Goal: Information Seeking & Learning: Find specific page/section

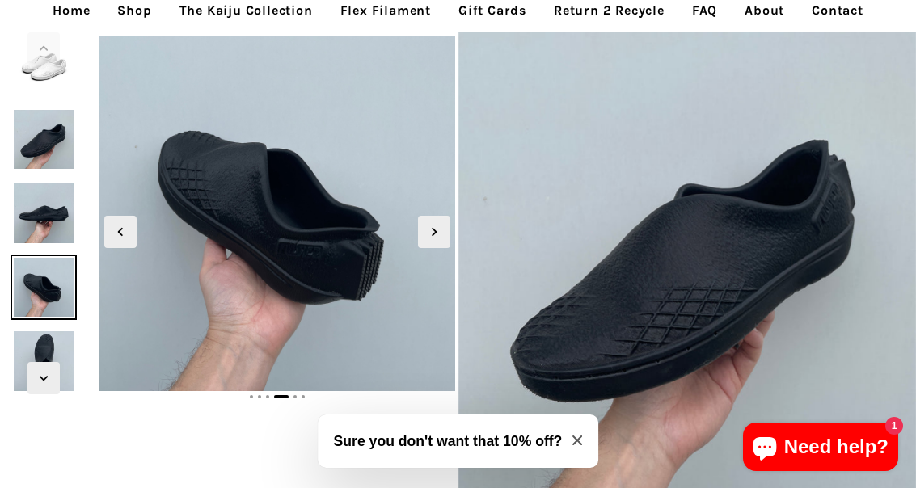
click at [433, 231] on icon "Next slide" at bounding box center [434, 232] width 18 height 18
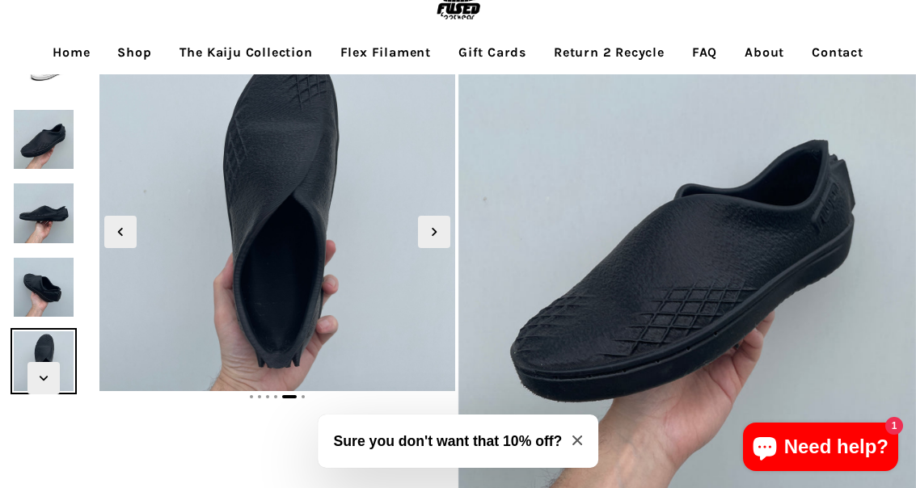
click at [436, 229] on icon "Next slide" at bounding box center [434, 232] width 18 height 18
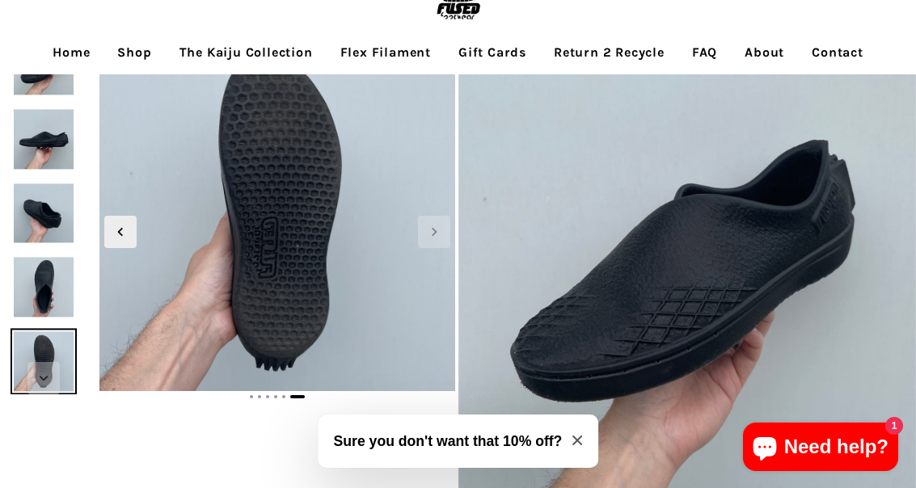
click at [437, 230] on icon "Next slide" at bounding box center [434, 232] width 18 height 18
click at [430, 232] on icon "Next slide" at bounding box center [434, 232] width 18 height 18
click at [427, 228] on icon "Next slide" at bounding box center [434, 232] width 18 height 18
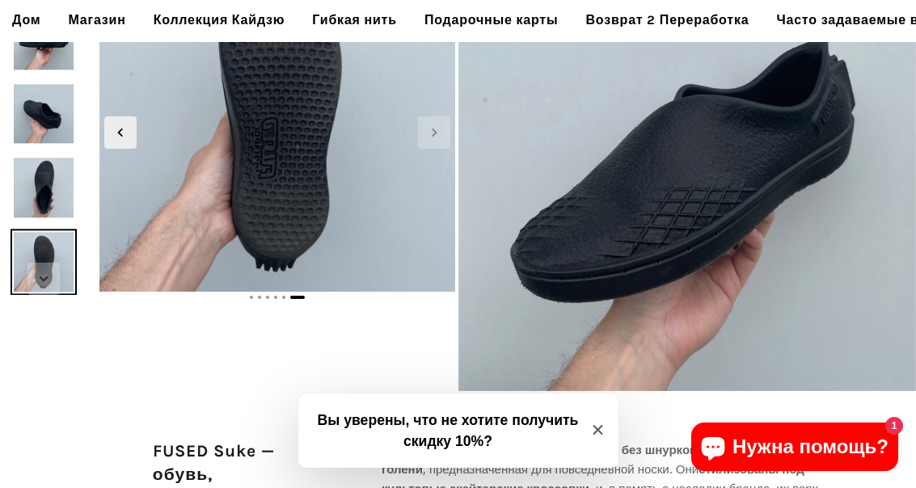
scroll to position [175, 0]
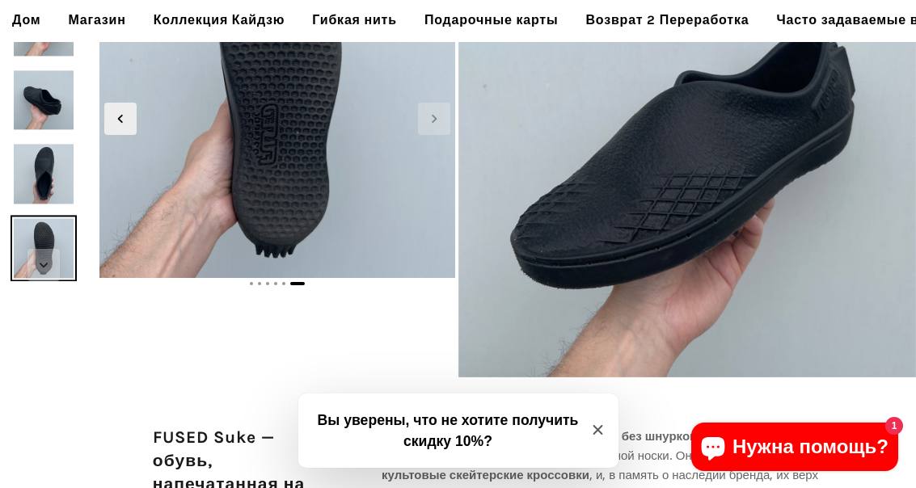
click at [599, 428] on icon "Закрыть модальное окно" at bounding box center [597, 430] width 10 height 10
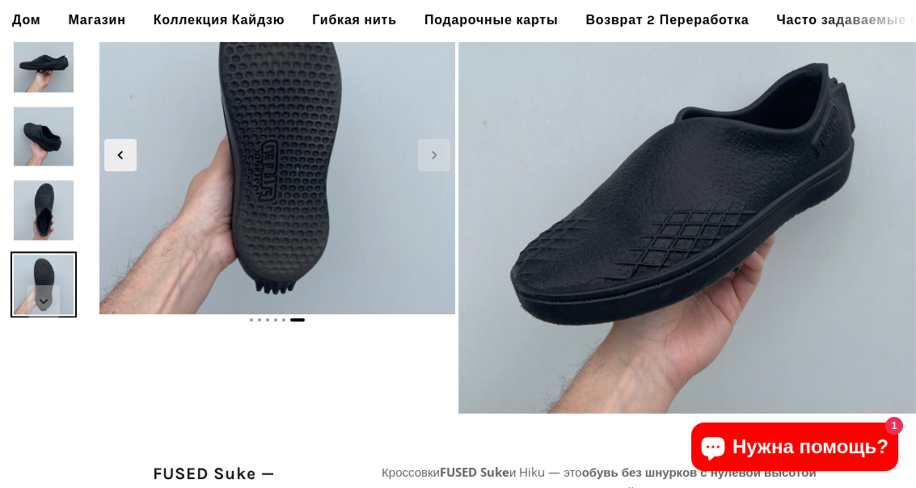
scroll to position [125, 0]
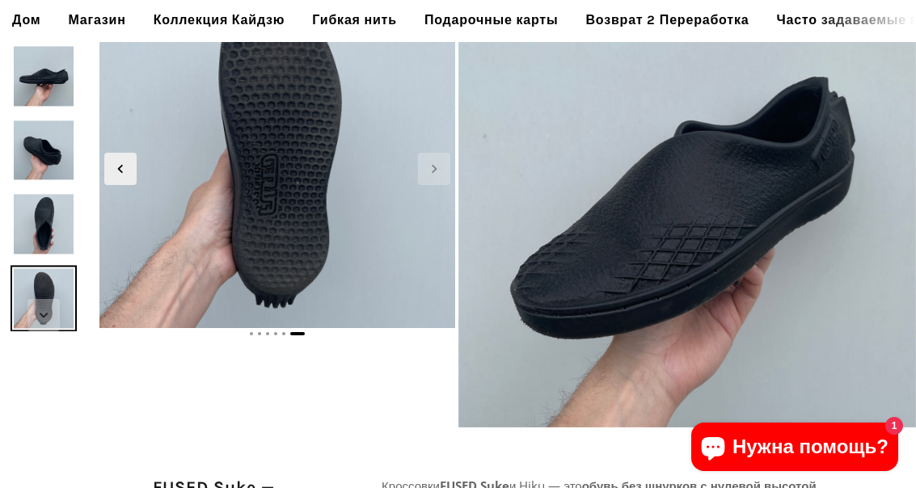
click at [429, 173] on icon "Следующий слайд" at bounding box center [434, 169] width 18 height 18
click at [437, 158] on span "Следующий слайд" at bounding box center [434, 169] width 32 height 32
click at [431, 159] on span "Следующий слайд" at bounding box center [434, 169] width 32 height 32
click at [133, 166] on span "Предыдущий слайд" at bounding box center [120, 169] width 32 height 32
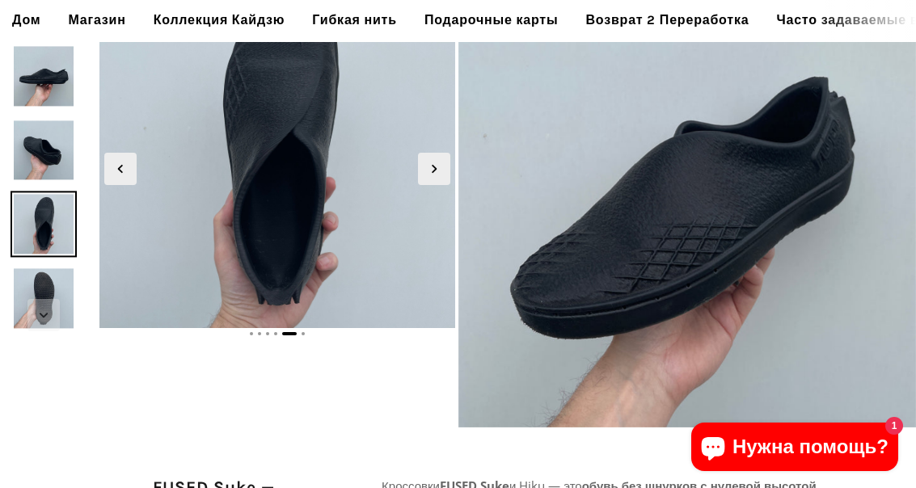
click at [107, 169] on span "Предыдущий слайд" at bounding box center [120, 169] width 32 height 32
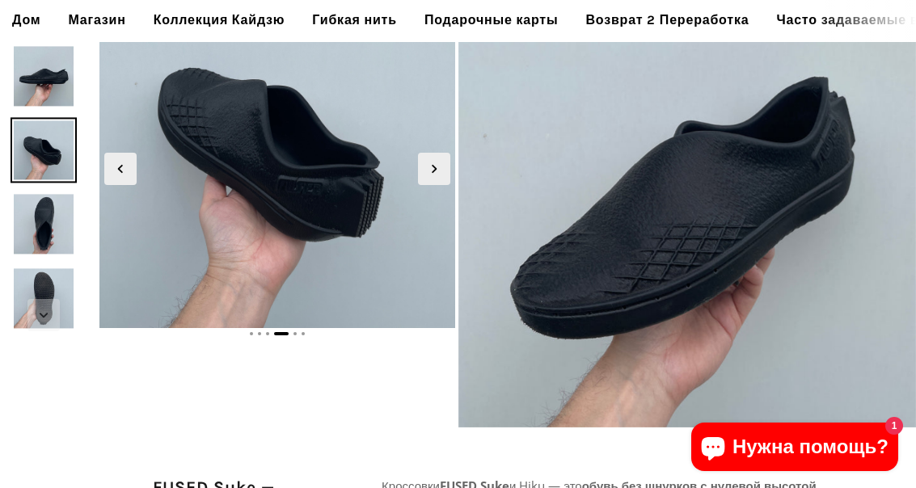
click at [124, 173] on icon "Предыдущий слайд" at bounding box center [121, 169] width 18 height 18
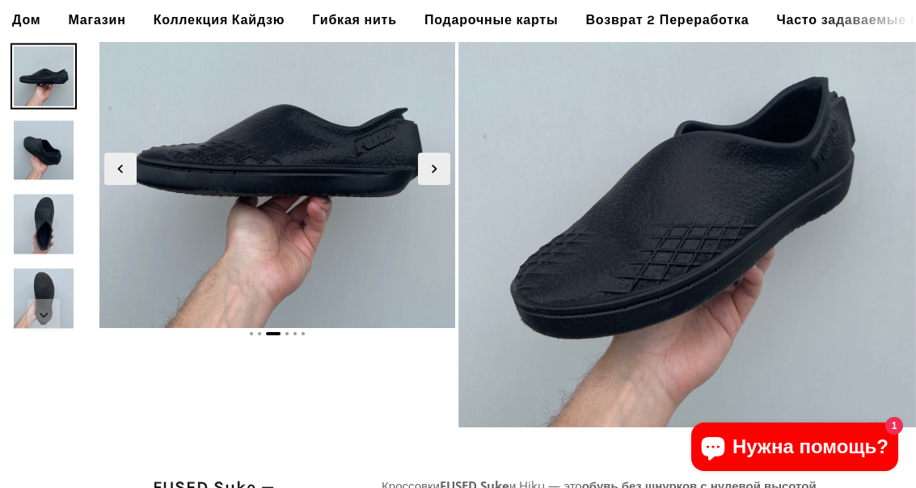
click at [130, 170] on span "Предыдущий слайд" at bounding box center [120, 169] width 32 height 32
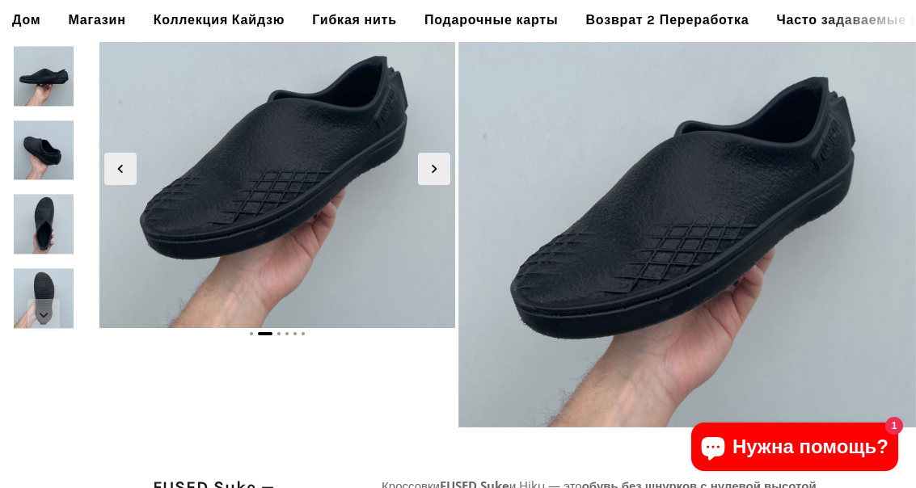
click at [124, 168] on icon "Предыдущий слайд" at bounding box center [121, 169] width 18 height 18
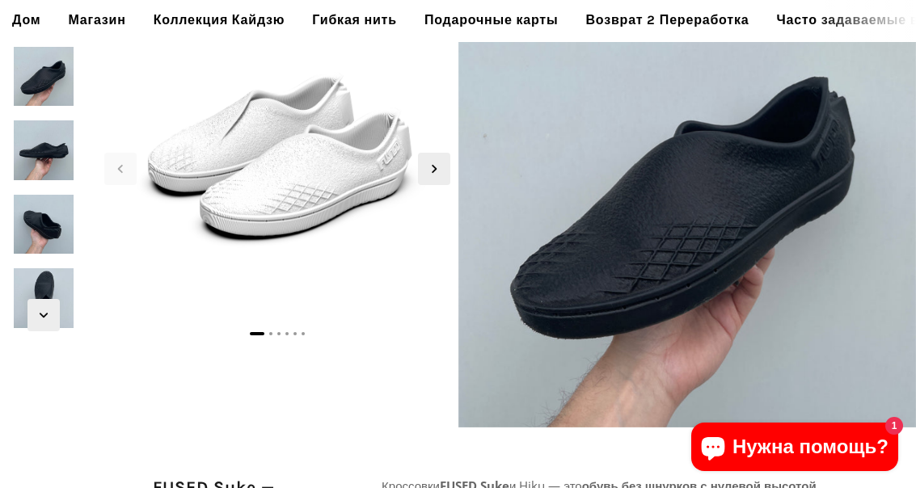
click at [120, 163] on icon "Предыдущий слайд" at bounding box center [121, 169] width 18 height 18
click at [136, 171] on span "Предыдущий слайд" at bounding box center [120, 169] width 32 height 32
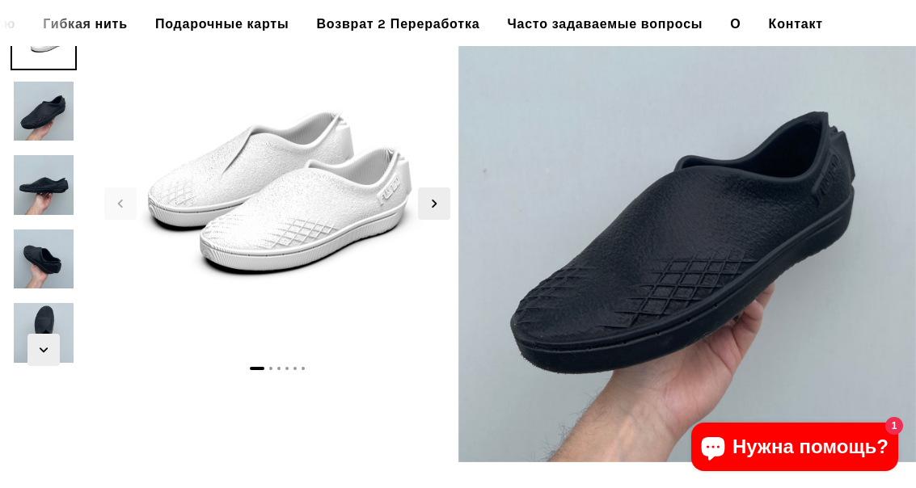
scroll to position [0, 274]
click at [607, 16] on font "Часто задаваемые вопросы" at bounding box center [605, 23] width 196 height 15
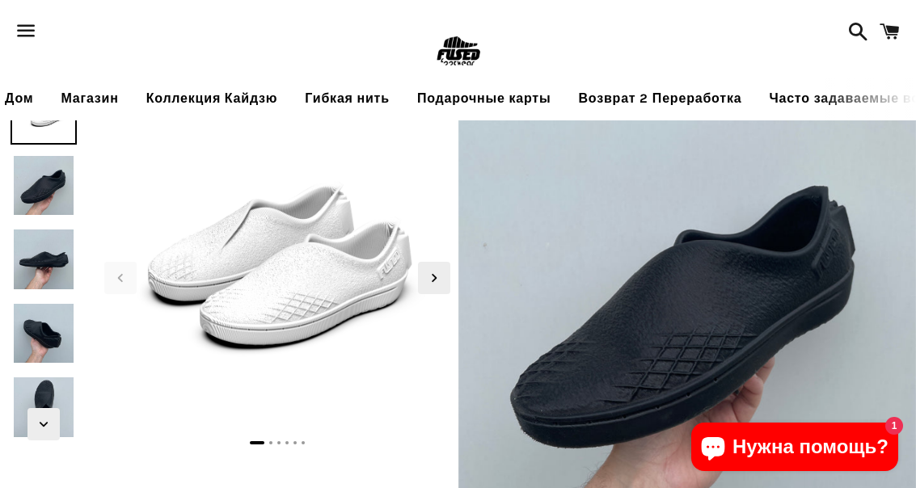
scroll to position [0, 0]
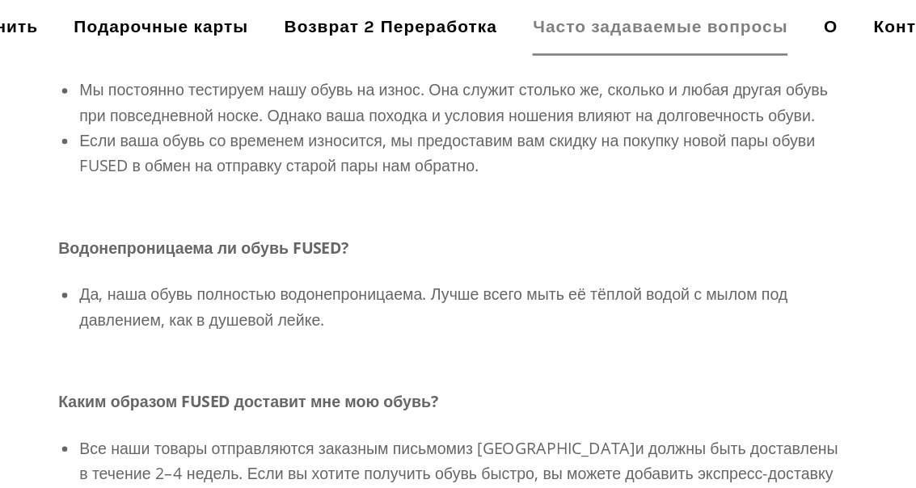
scroll to position [0, 280]
